Goal: Task Accomplishment & Management: Manage account settings

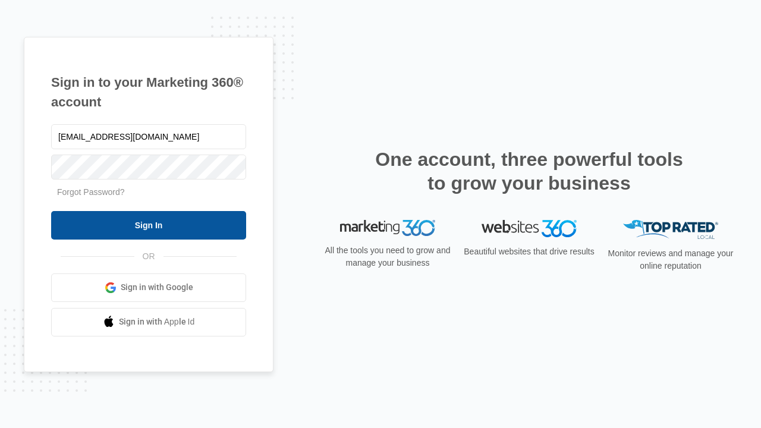
click at [149, 225] on input "Sign In" at bounding box center [148, 225] width 195 height 29
